Goal: Communication & Community: Answer question/provide support

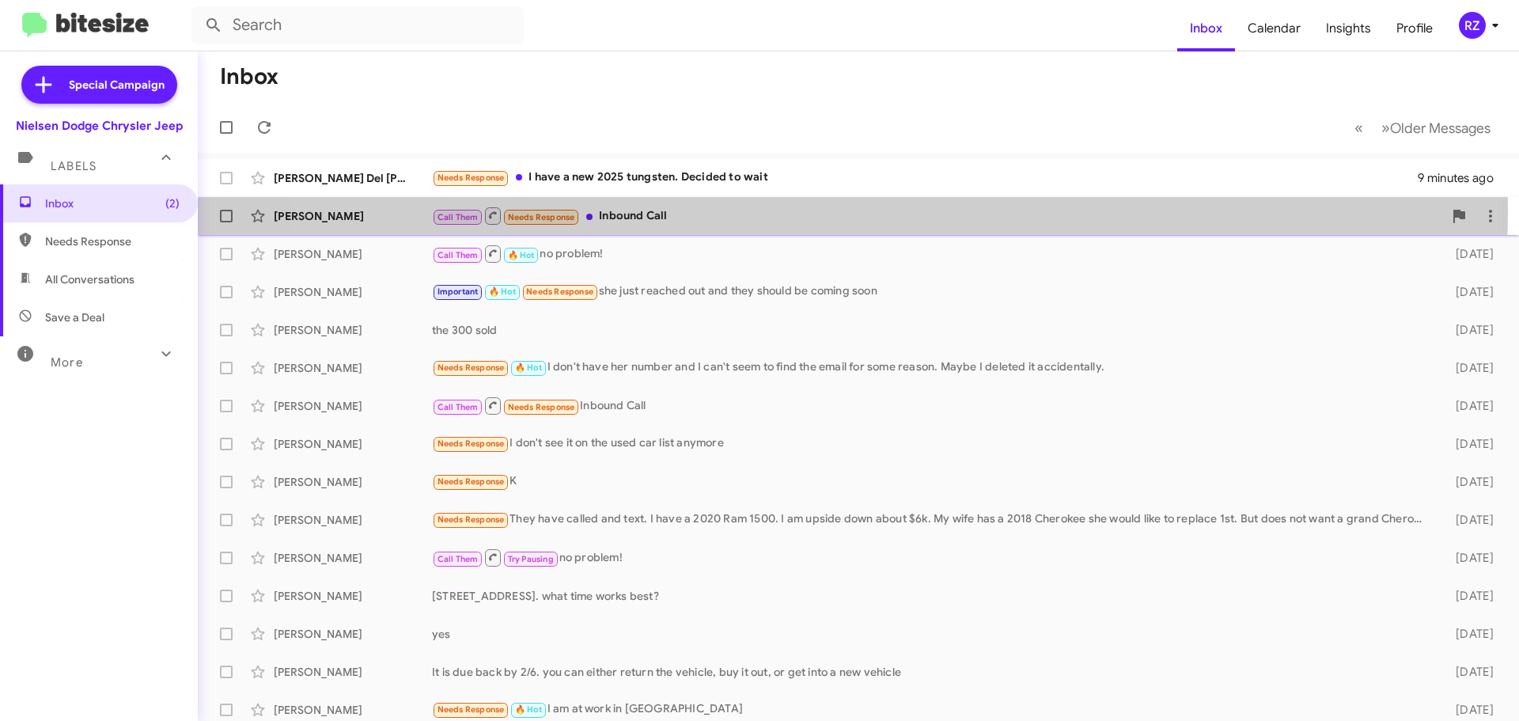
click at [799, 210] on div "Call Them Needs Response Inbound Call" at bounding box center [937, 216] width 1011 height 20
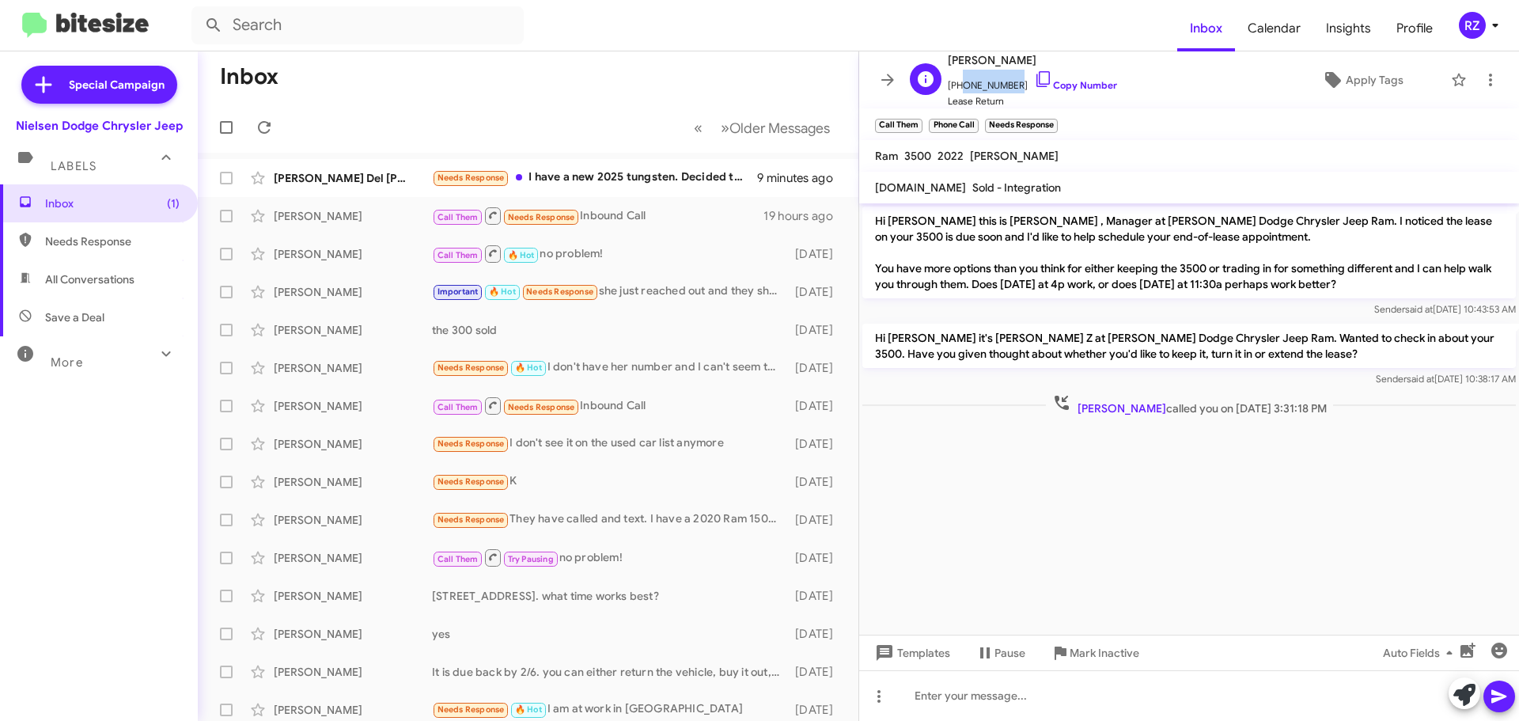
drag, startPoint x: 1007, startPoint y: 80, endPoint x: 959, endPoint y: 83, distance: 48.4
click at [959, 83] on span "[PHONE_NUMBER] Copy Number" at bounding box center [1032, 82] width 169 height 24
copy span "8622199915"
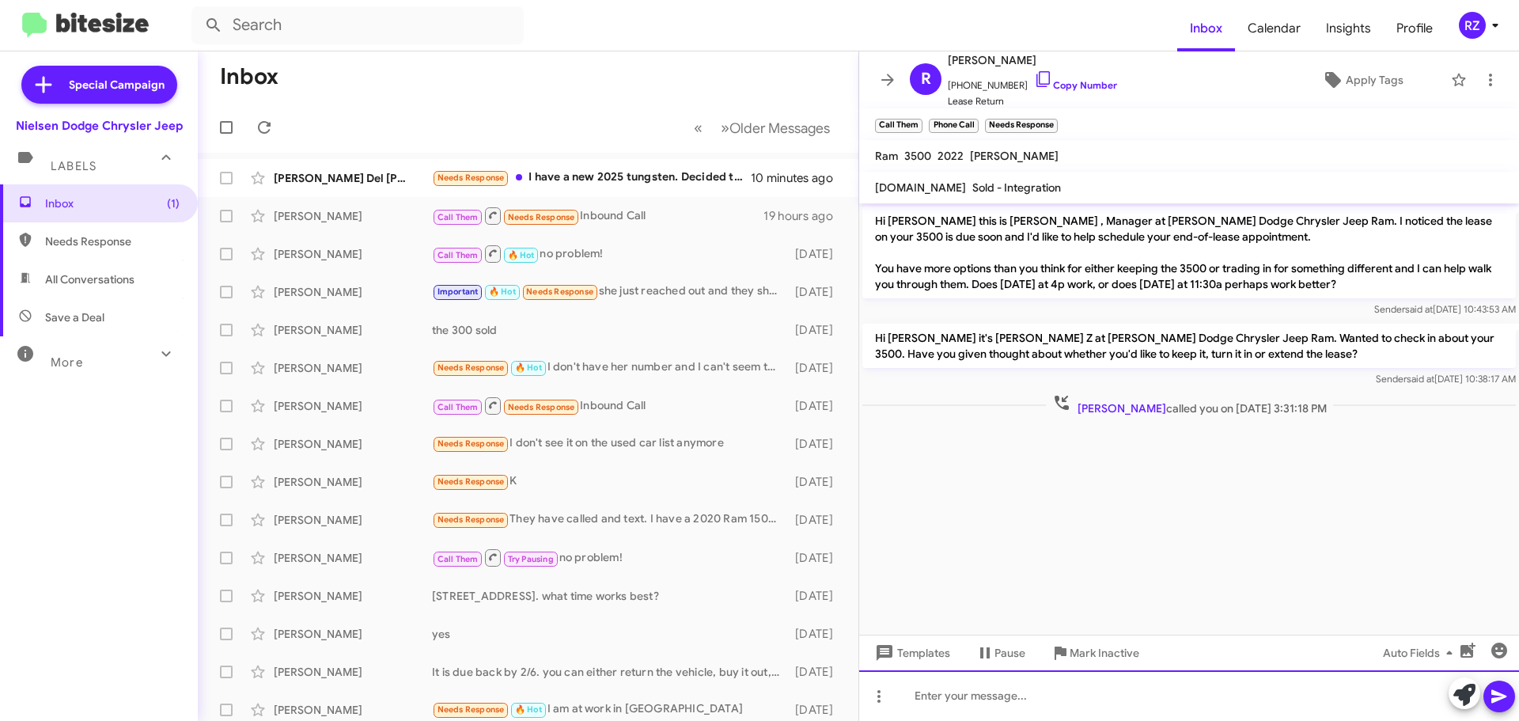
click at [931, 691] on div at bounding box center [1189, 695] width 660 height 51
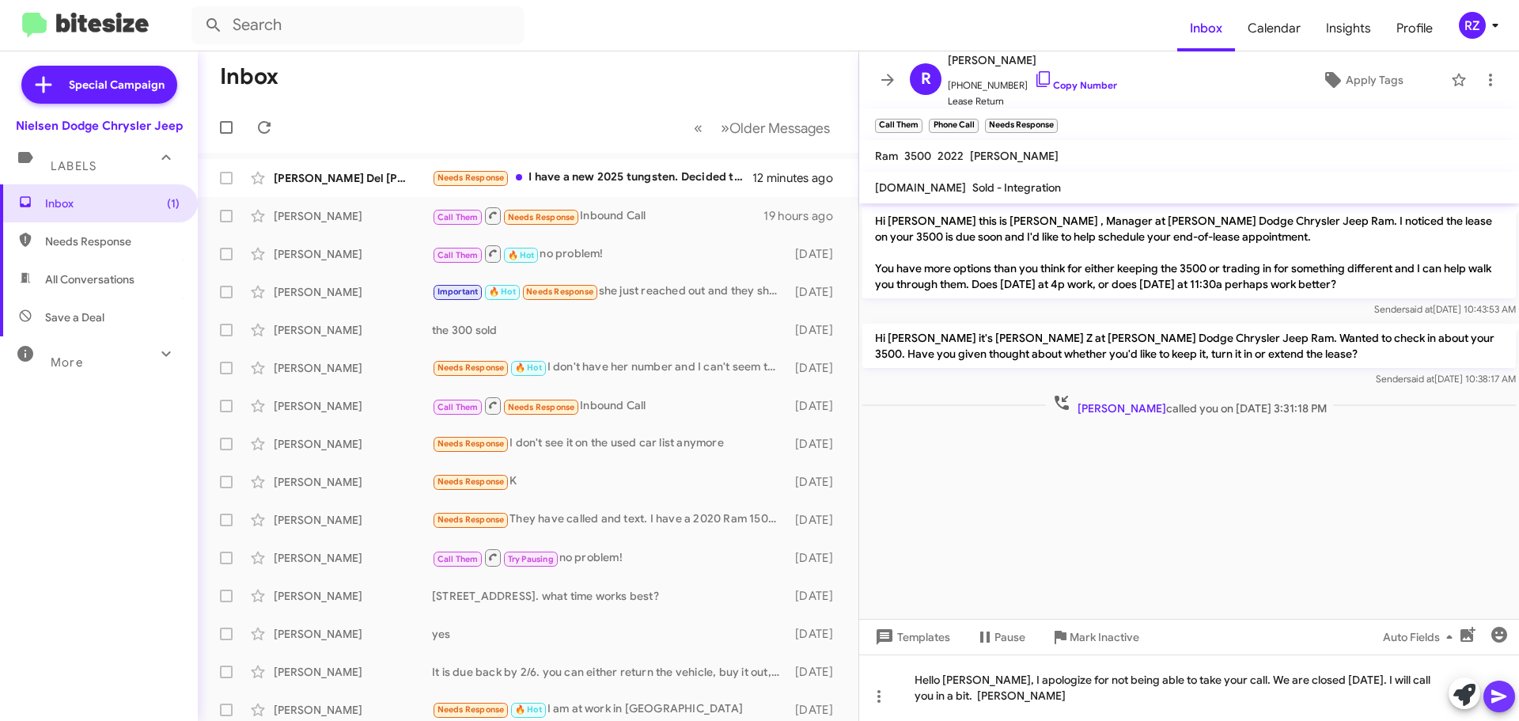
click at [1494, 695] on icon at bounding box center [1499, 696] width 19 height 19
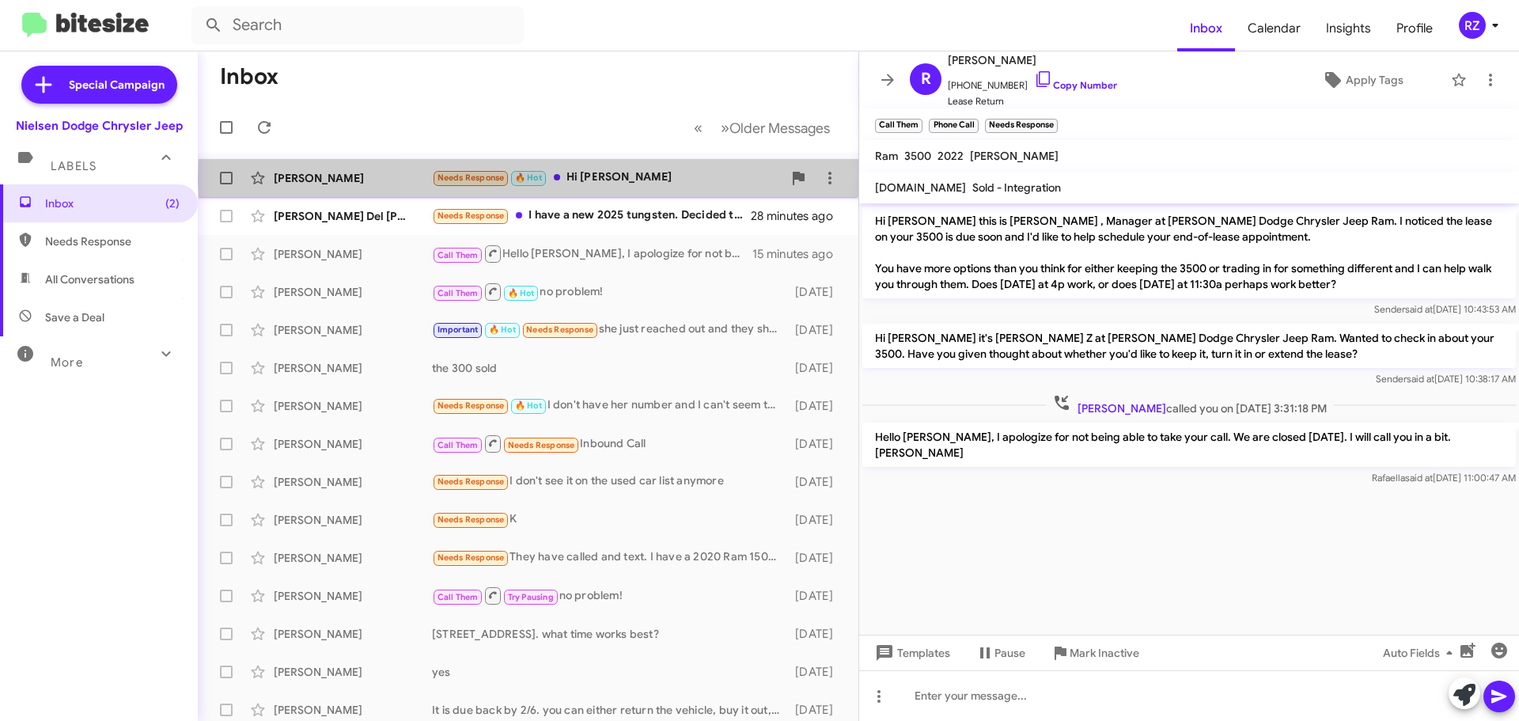
click at [650, 178] on div "Needs Response 🔥 Hot Hi [PERSON_NAME]" at bounding box center [607, 178] width 351 height 18
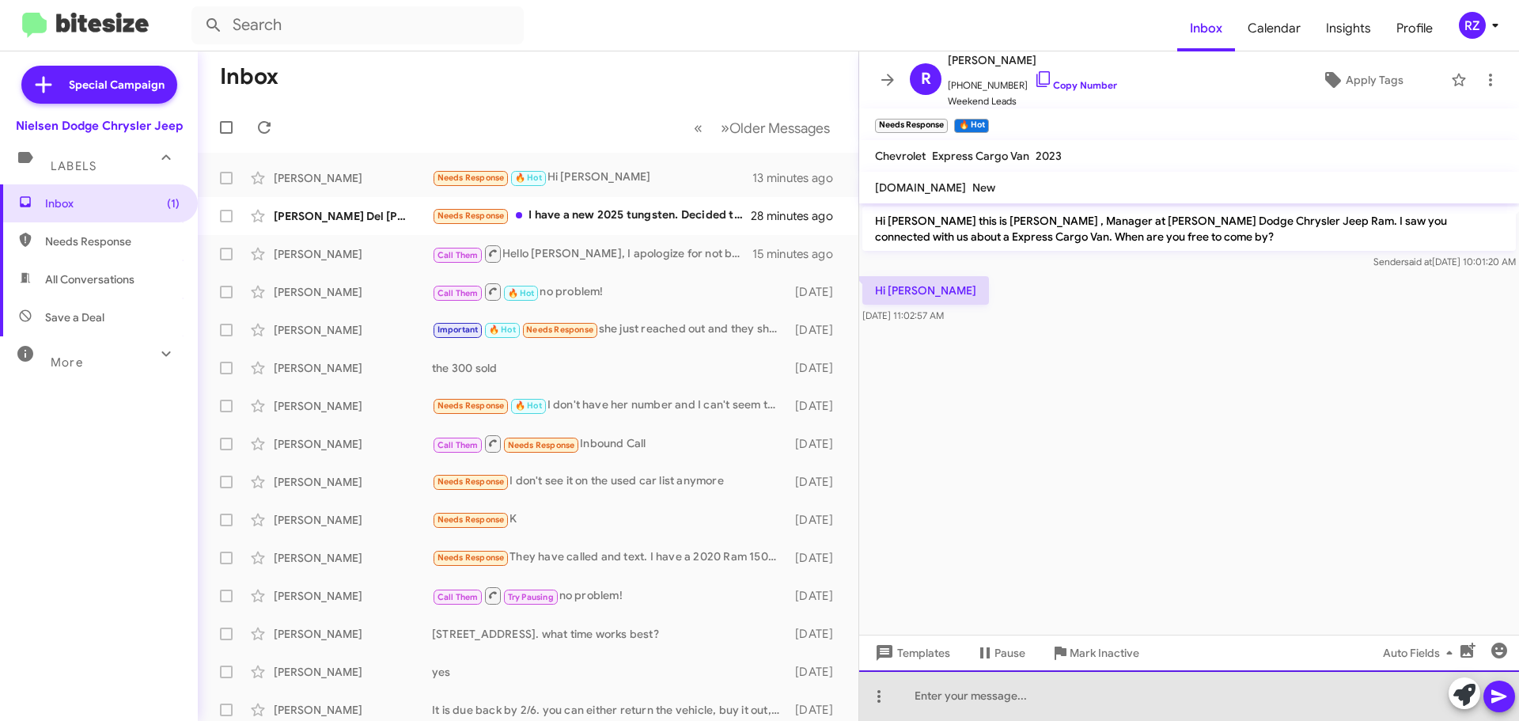
click at [946, 703] on div at bounding box center [1189, 695] width 660 height 51
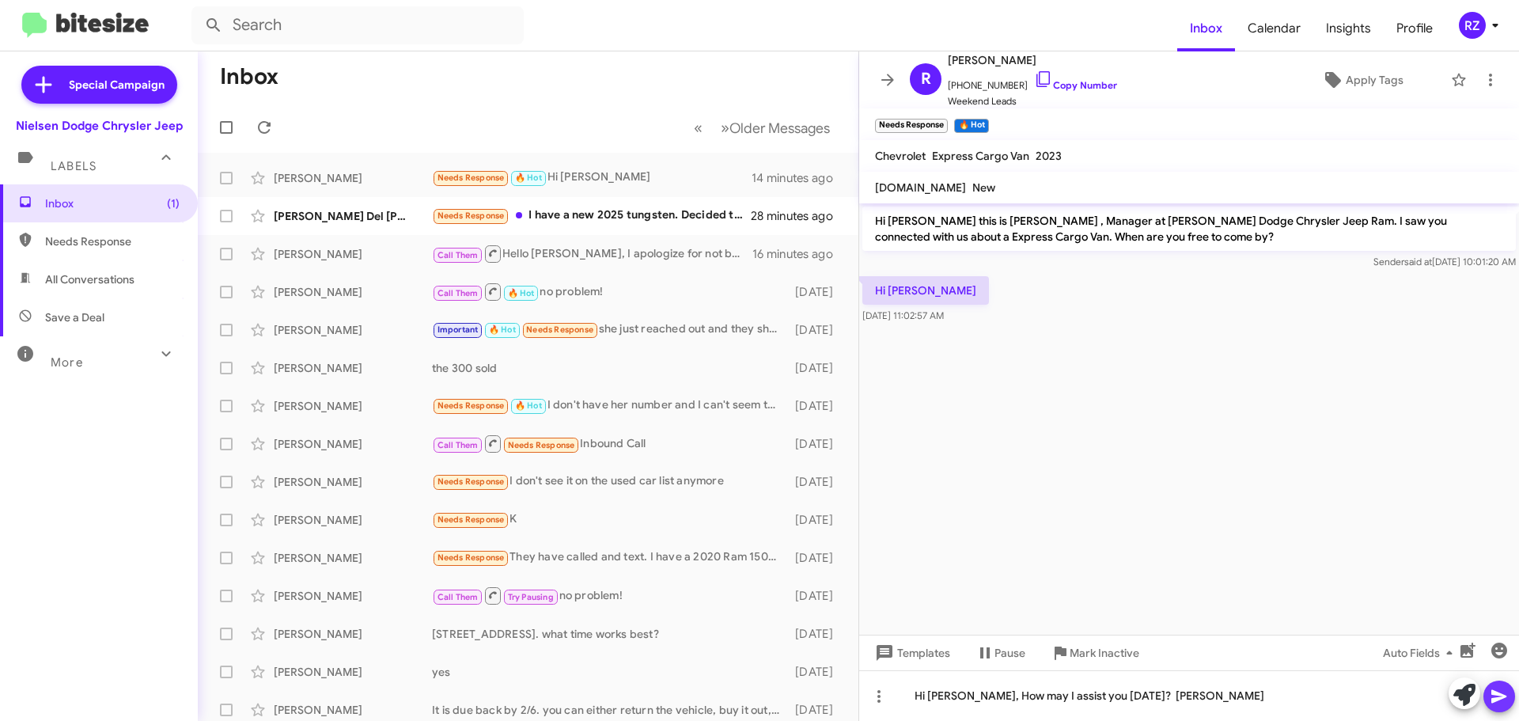
click at [1504, 696] on icon at bounding box center [1498, 696] width 15 height 13
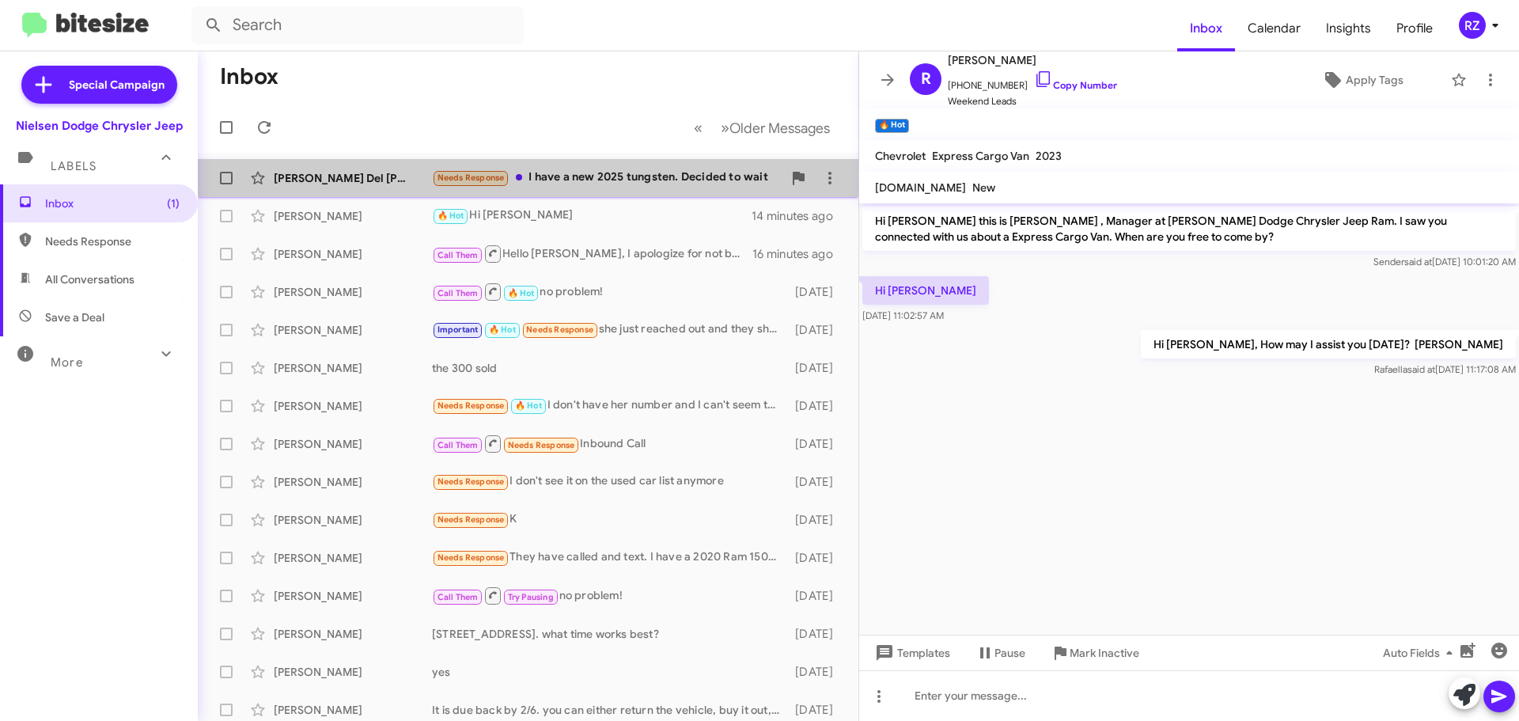
click at [530, 174] on div "Needs Response I have a new 2025 tungsten. Decided to wait" at bounding box center [607, 178] width 351 height 18
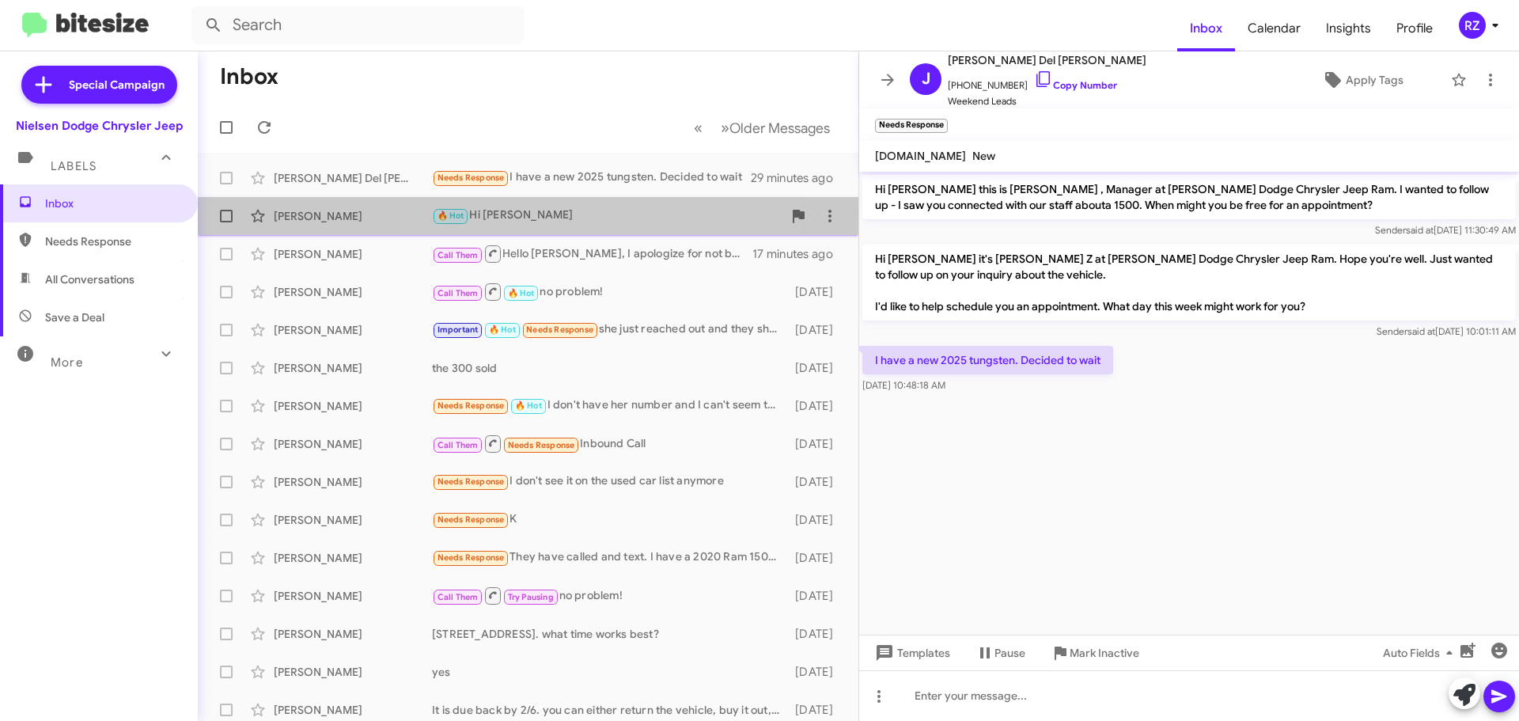
click at [616, 222] on div "🔥 Hot Hi [PERSON_NAME]" at bounding box center [607, 216] width 351 height 18
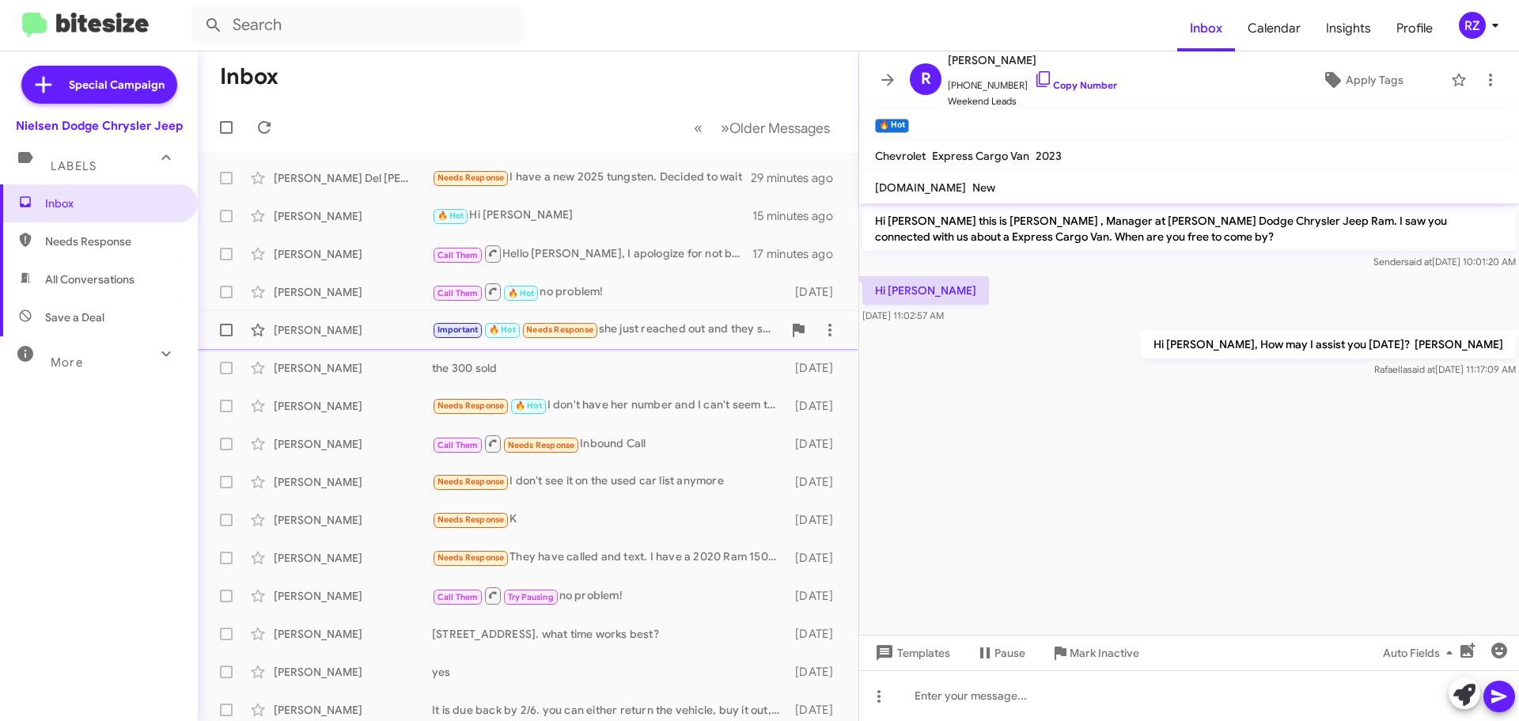
click at [695, 328] on div "Important 🔥 Hot Needs Response she just reached out and they should be coming s…" at bounding box center [607, 329] width 351 height 18
